Goal: Transaction & Acquisition: Subscribe to service/newsletter

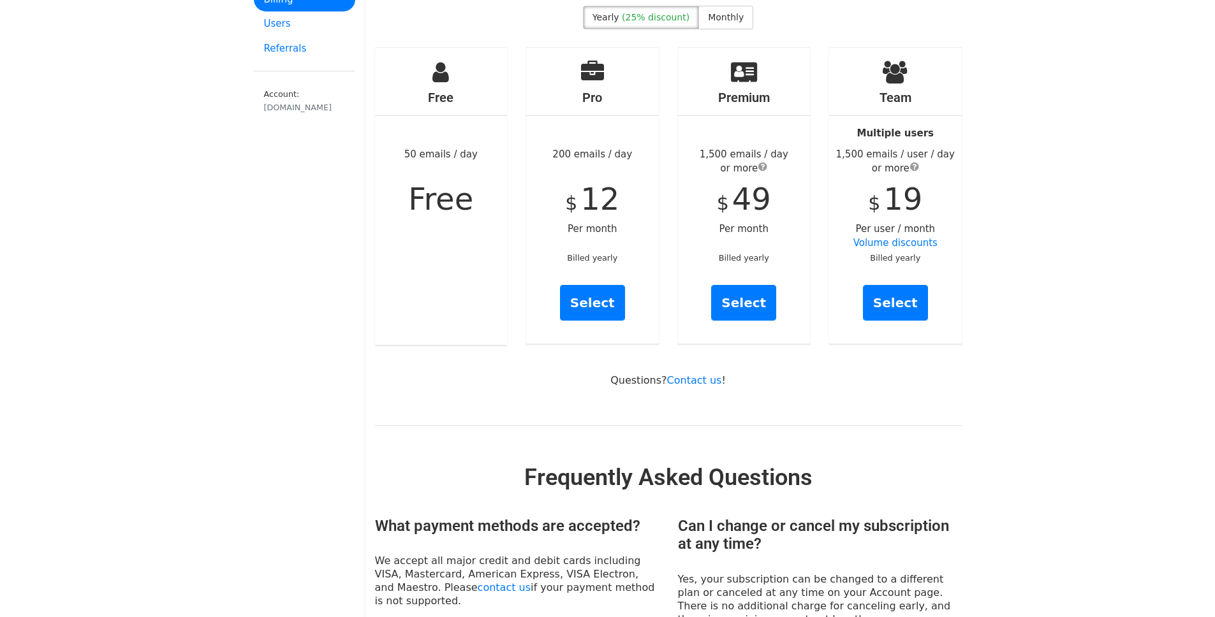
scroll to position [133, 0]
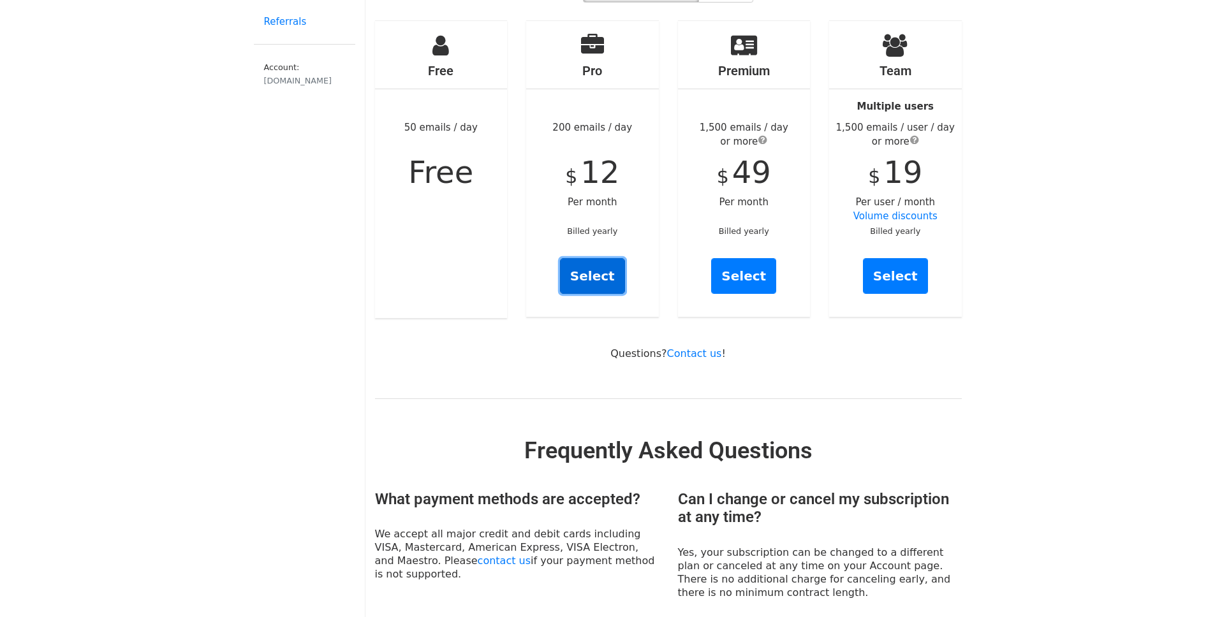
click at [576, 259] on link "Select" at bounding box center [592, 276] width 65 height 36
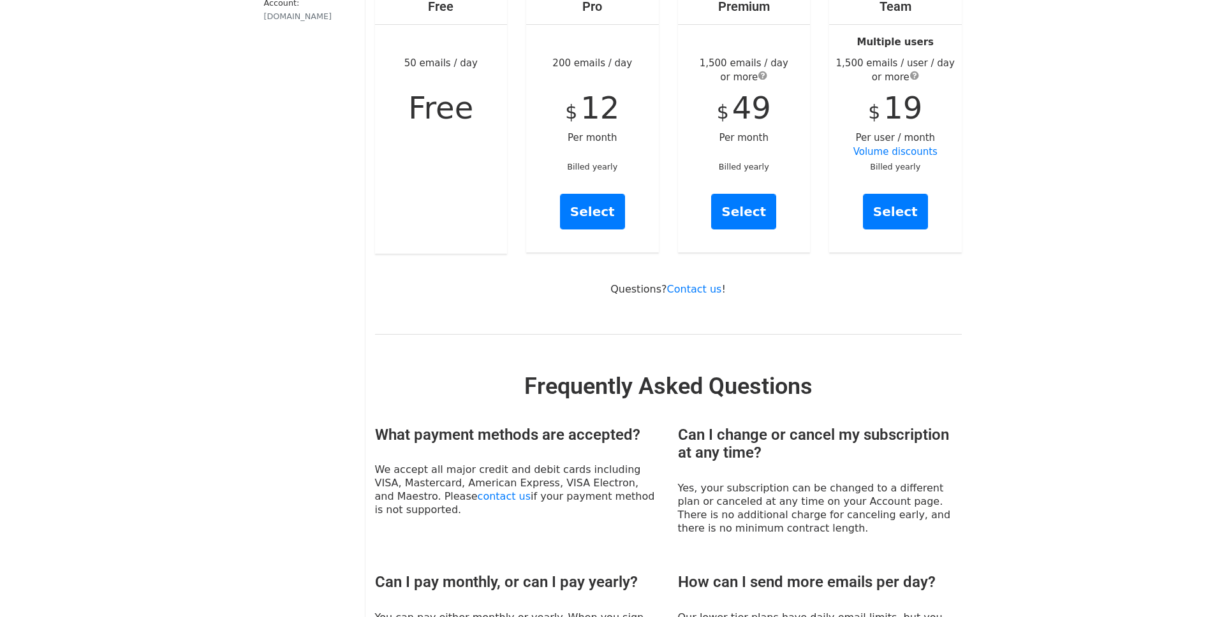
scroll to position [196, 0]
click at [599, 199] on link "Select" at bounding box center [592, 213] width 65 height 36
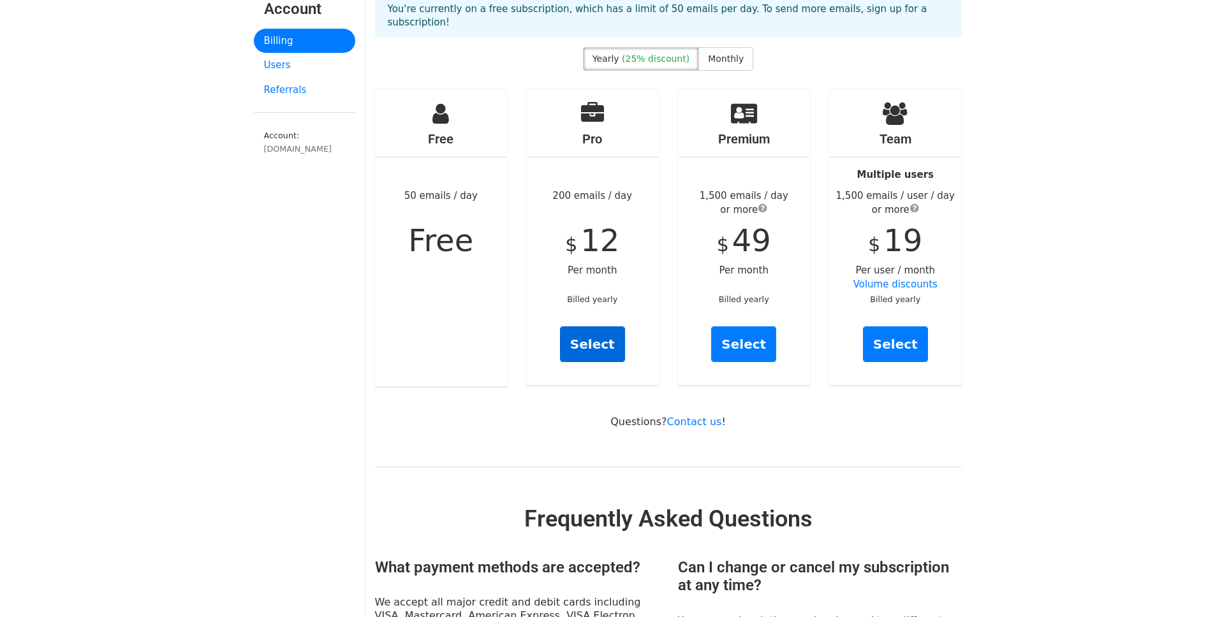
scroll to position [0, 0]
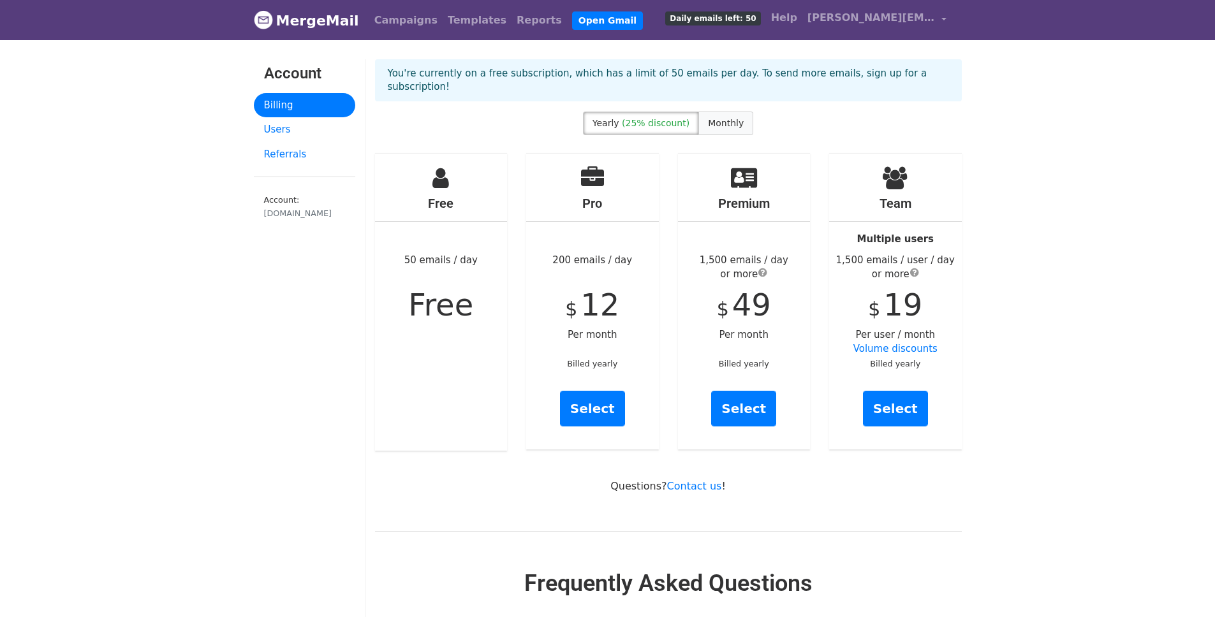
click at [732, 118] on span "Monthly" at bounding box center [726, 123] width 36 height 10
click at [606, 397] on link "Select" at bounding box center [592, 409] width 65 height 36
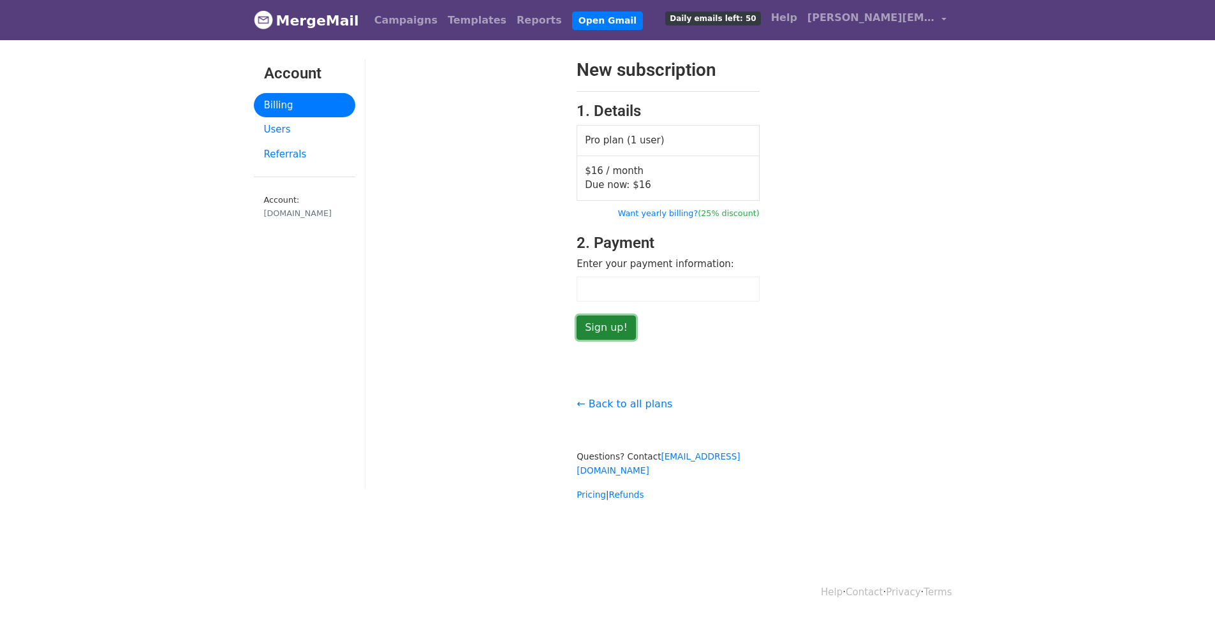
click at [603, 327] on input "Sign up!" at bounding box center [605, 328] width 59 height 24
click at [1100, 263] on body "MergeMail Campaigns Templates Reports Open Gmail Daily emails left: 50 Help pha…" at bounding box center [607, 276] width 1215 height 553
click at [923, 309] on div "New subscription 1. Details Pro plan (1 user) $16 / month Due now: $ 16 Want ye…" at bounding box center [668, 199] width 606 height 281
